Goal: Task Accomplishment & Management: Manage account settings

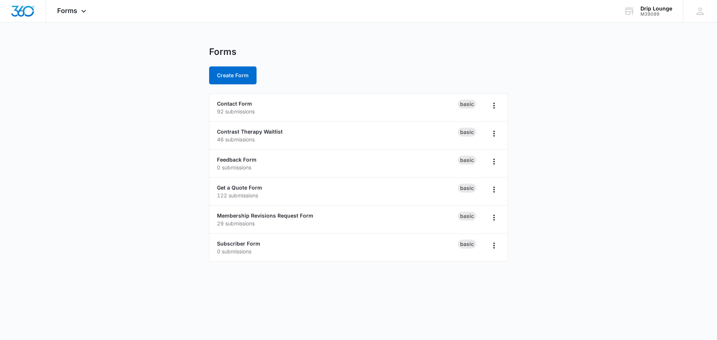
click at [232, 184] on div "Get a Quote Form 122 submissions" at bounding box center [337, 192] width 241 height 16
click at [232, 189] on link "Get a Quote Form" at bounding box center [239, 188] width 45 height 6
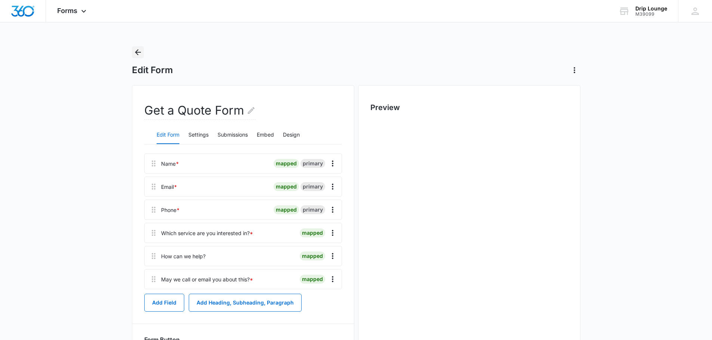
click at [135, 51] on icon "Back" at bounding box center [137, 52] width 9 height 9
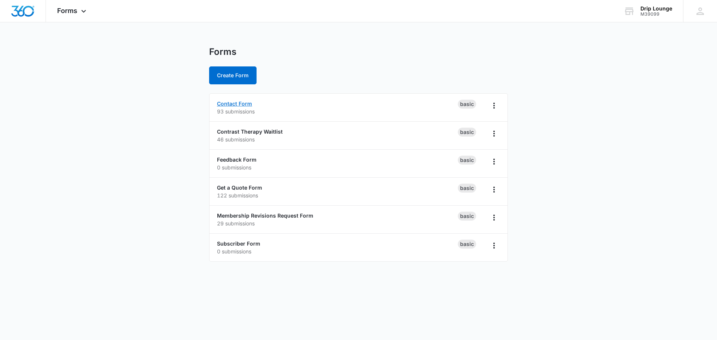
click at [230, 101] on link "Contact Form" at bounding box center [234, 104] width 35 height 6
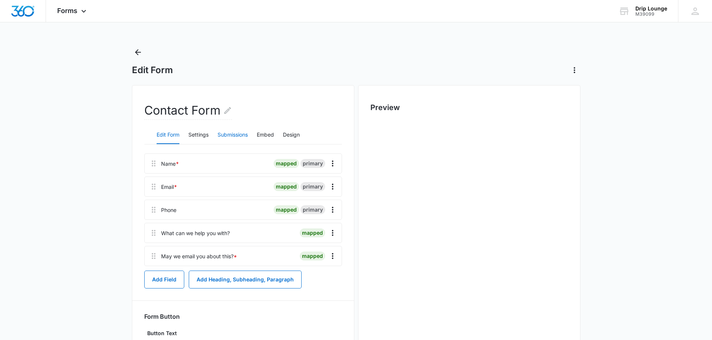
click at [243, 135] on button "Submissions" at bounding box center [232, 135] width 30 height 18
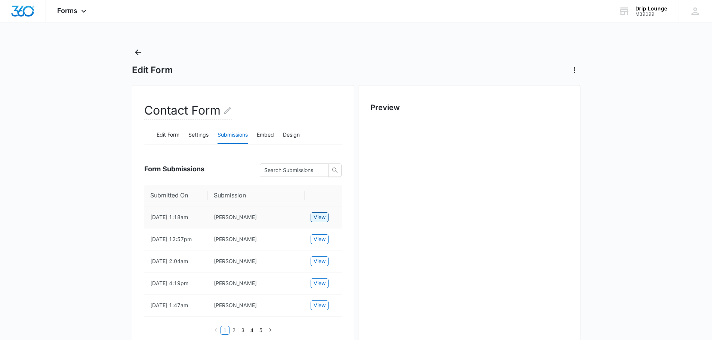
click at [324, 218] on span "View" at bounding box center [319, 217] width 12 height 8
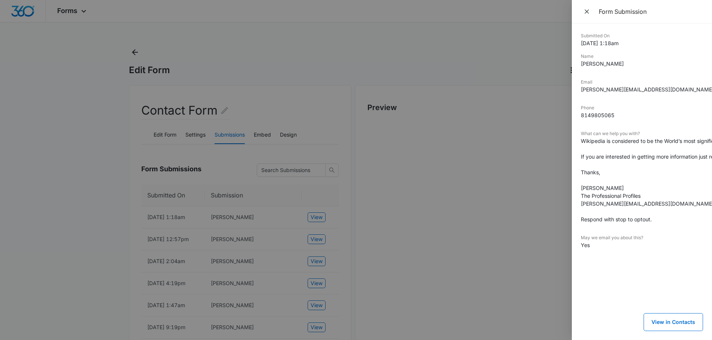
click at [653, 191] on dd "Wikipedia is considered to be the World’s most significant tool for reference m…" at bounding box center [642, 180] width 122 height 86
click at [109, 217] on div at bounding box center [356, 170] width 712 height 340
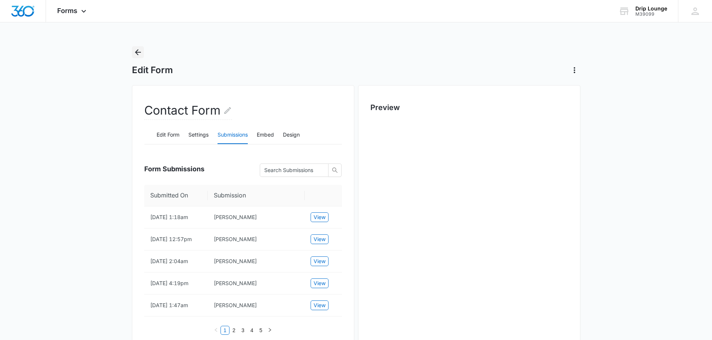
click at [137, 50] on icon "Back" at bounding box center [138, 52] width 6 height 6
